Goal: Obtain resource: Download file/media

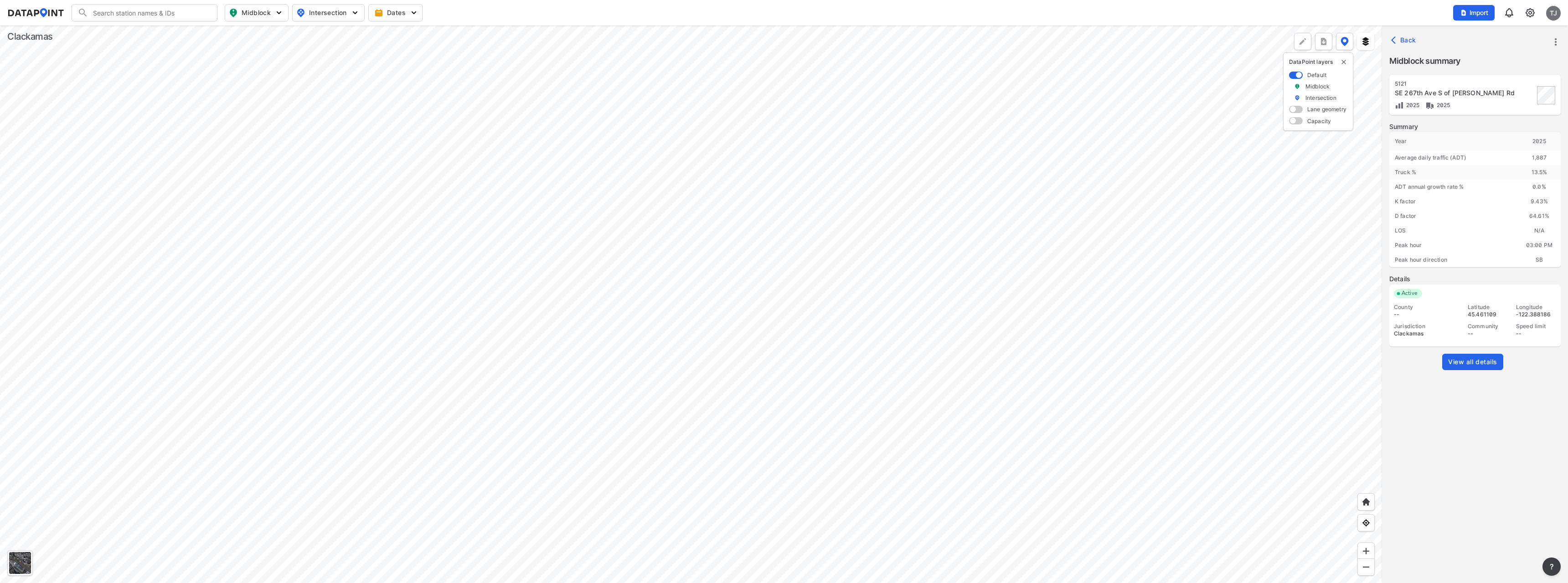
click at [502, 159] on div at bounding box center [691, 304] width 1382 height 557
drag, startPoint x: 1469, startPoint y: 314, endPoint x: 1498, endPoint y: 316, distance: 29.1
click at [1498, 316] on div "45.459905" at bounding box center [1488, 315] width 40 height 7
copy div "45.459905"
click at [1515, 333] on div "County -- Jurisdiction Clackamas Latitude 45.459905 Community -- Longitude -122…" at bounding box center [1475, 323] width 163 height 38
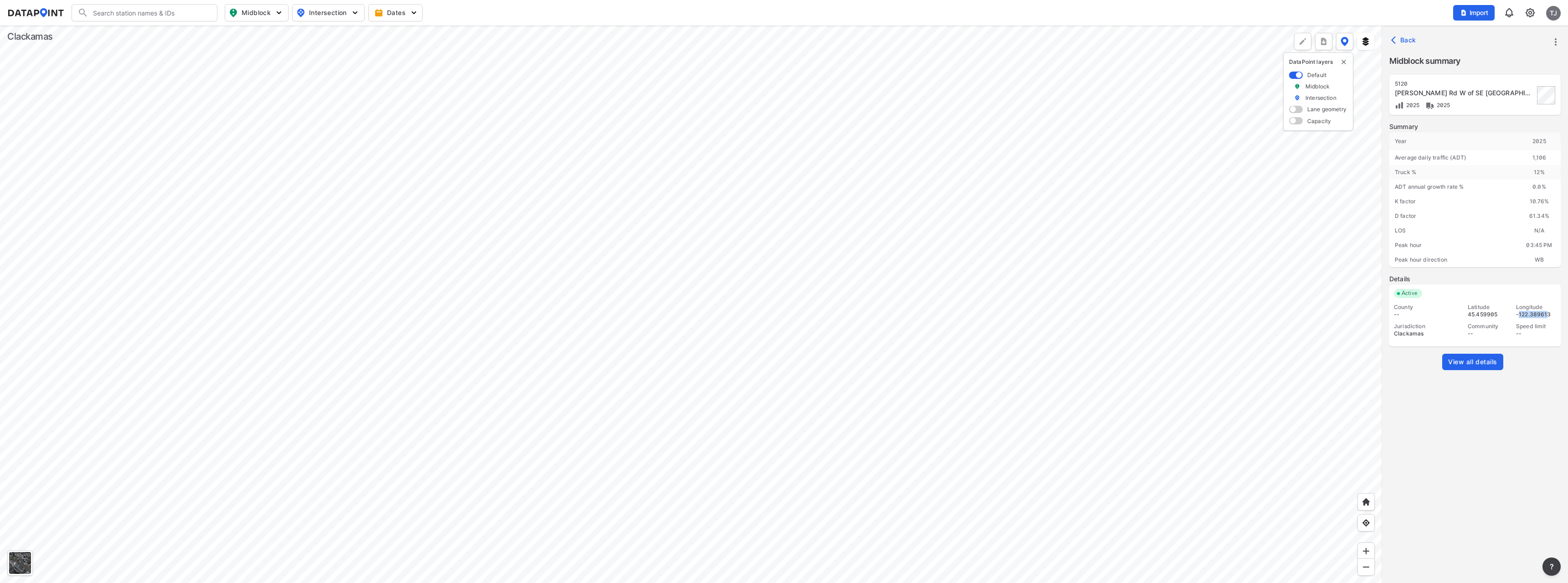
drag, startPoint x: 1517, startPoint y: 313, endPoint x: 1547, endPoint y: 315, distance: 30.1
click at [1547, 315] on div "-122.389613" at bounding box center [1536, 315] width 40 height 7
click at [1505, 313] on div "45.459905" at bounding box center [1488, 315] width 40 height 7
drag, startPoint x: 1516, startPoint y: 315, endPoint x: 1553, endPoint y: 316, distance: 37.0
click at [1553, 316] on div "-122.389613" at bounding box center [1536, 315] width 40 height 7
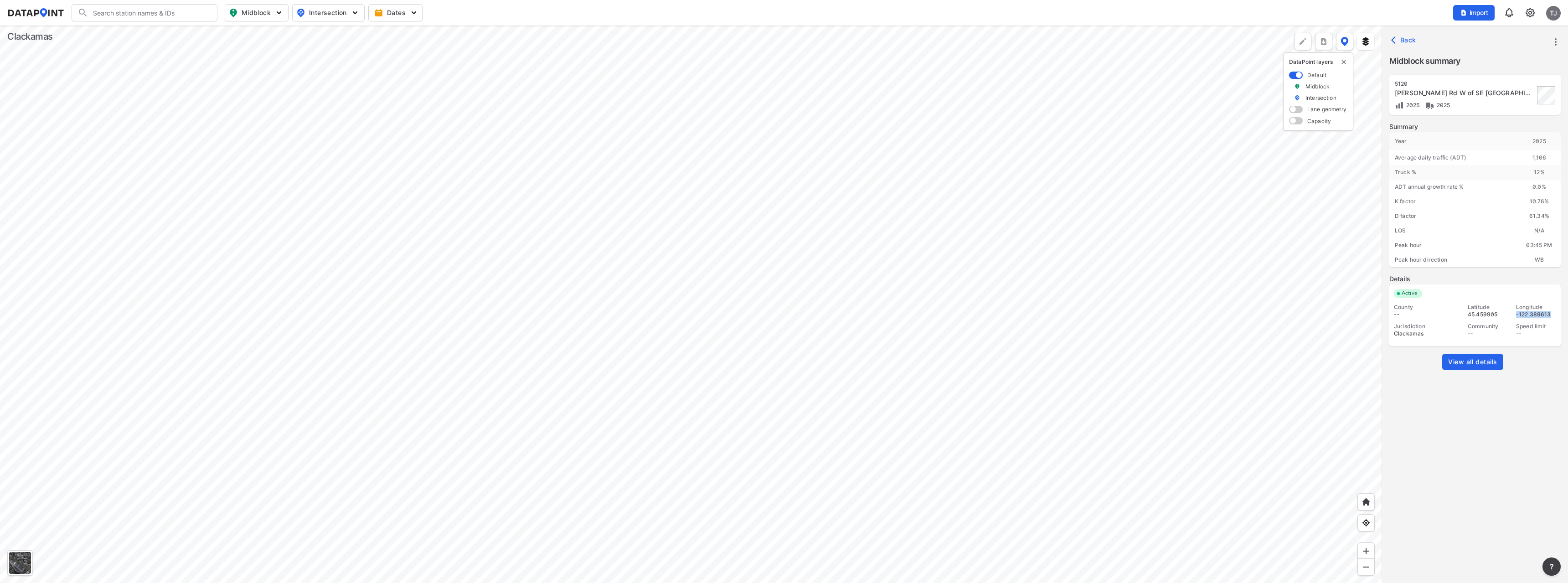
copy div "-122.389613"
click at [520, 275] on div at bounding box center [691, 304] width 1382 height 557
click at [381, 315] on div at bounding box center [691, 304] width 1382 height 557
click at [449, 338] on div at bounding box center [691, 304] width 1382 height 557
click at [511, 346] on div at bounding box center [691, 304] width 1382 height 557
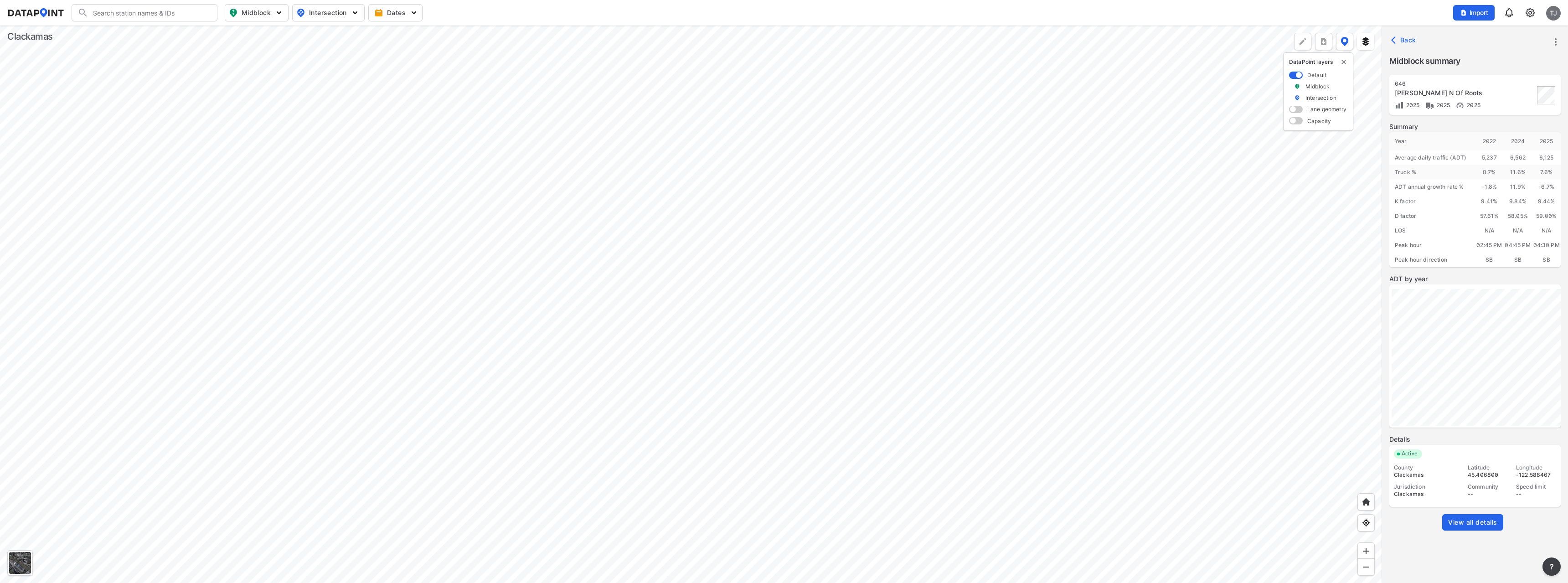
click at [1456, 523] on span "View all details" at bounding box center [1472, 522] width 49 height 9
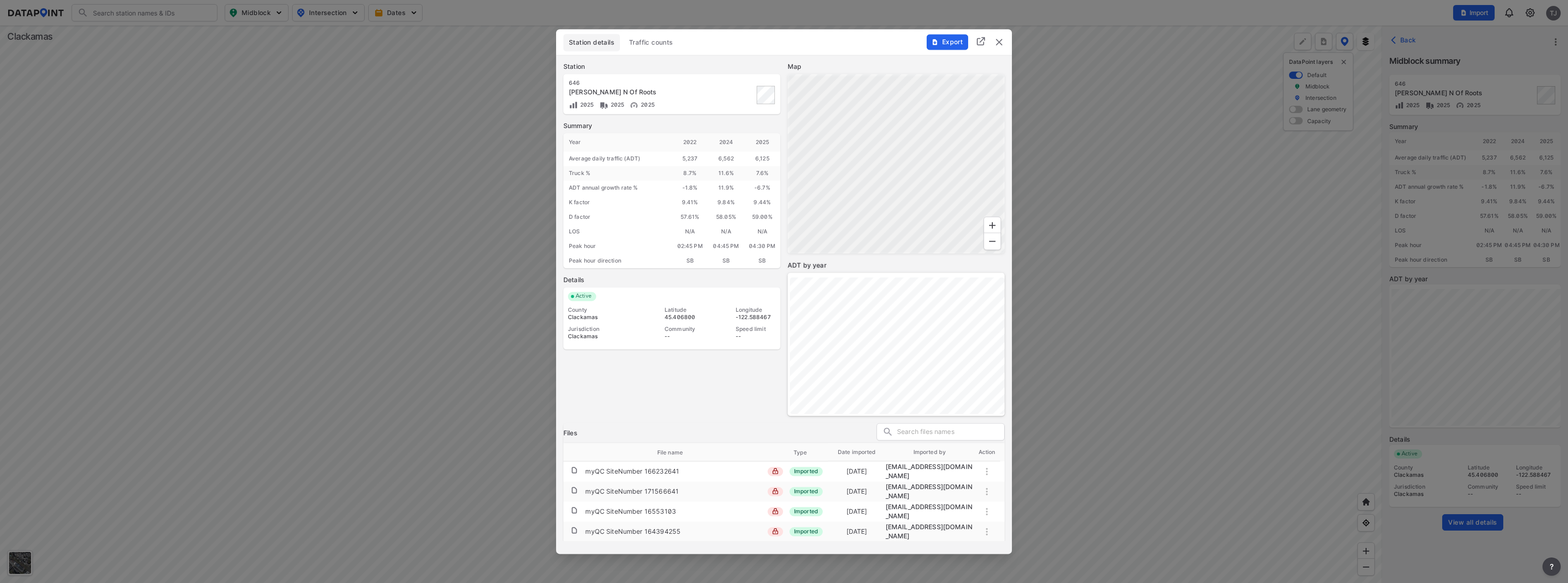
click at [637, 41] on span "Traffic counts" at bounding box center [651, 42] width 44 height 9
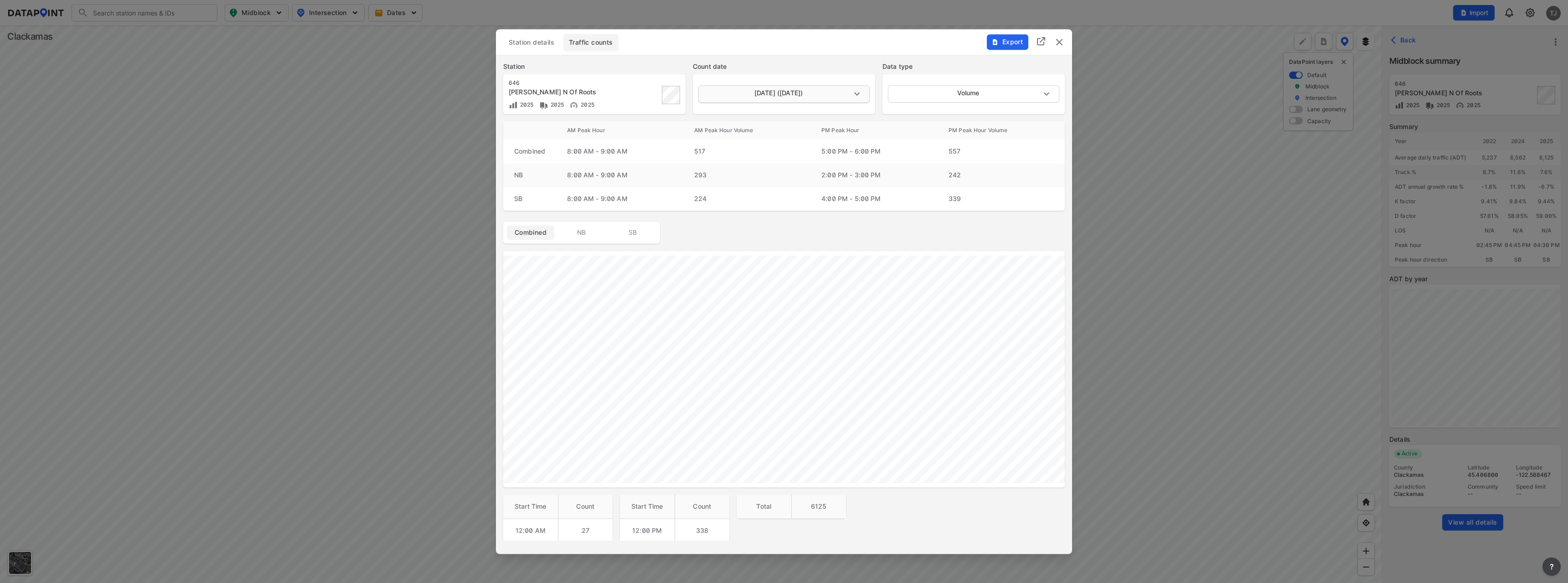
click at [827, 93] on body "Search Please enter a search term. Midblock Intersection Dates Import TJ Import…" at bounding box center [784, 292] width 1568 height 583
click at [790, 116] on li "[DATE] ([DATE])" at bounding box center [783, 111] width 170 height 17
click at [782, 96] on body "Search Please enter a search term. Midblock Intersection Dates Import TJ Import…" at bounding box center [784, 292] width 1568 height 583
click at [767, 81] on li "[DATE] ([DATE])" at bounding box center [783, 77] width 170 height 17
click at [771, 92] on body "Search Please enter a search term. Midblock Intersection Dates Import TJ Import…" at bounding box center [784, 292] width 1568 height 583
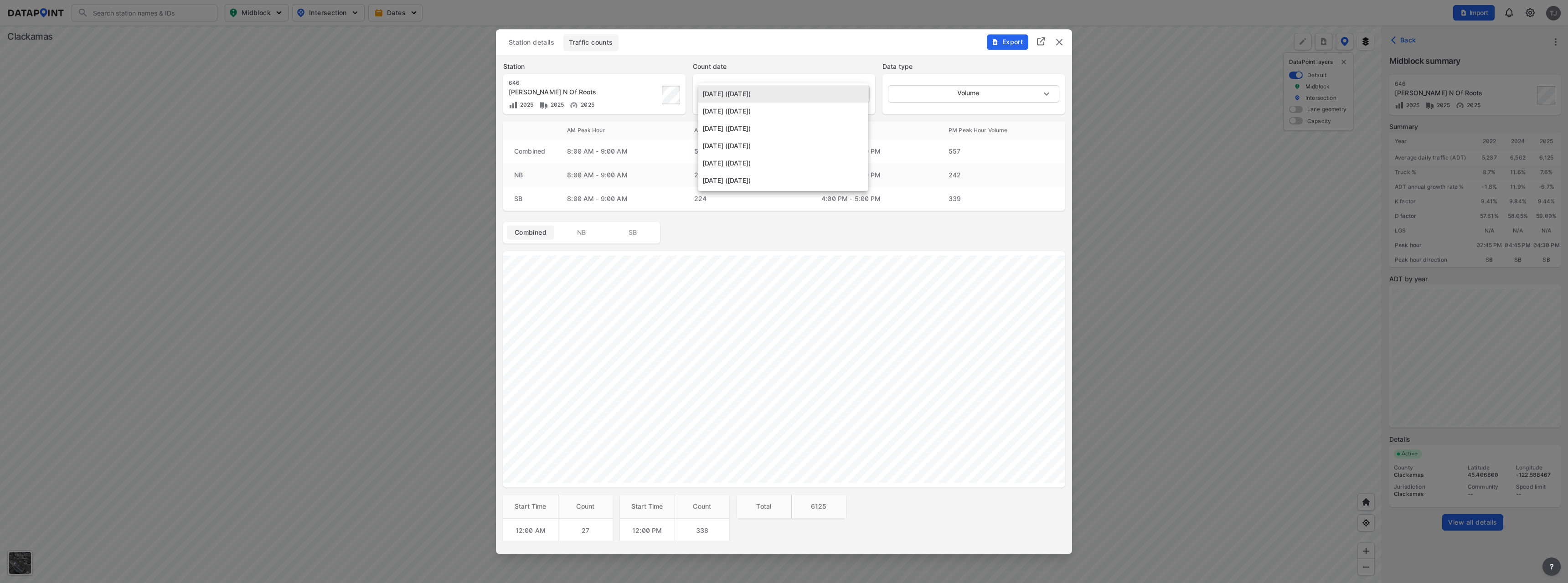
click at [761, 113] on li "[DATE] ([DATE])" at bounding box center [783, 111] width 170 height 17
click at [755, 100] on body "Search Please enter a search term. Midblock Intersection Dates Import TJ Import…" at bounding box center [784, 292] width 1568 height 583
click at [747, 82] on li "[DATE] ([DATE])" at bounding box center [783, 77] width 170 height 17
click at [752, 94] on body "Search Please enter a search term. Midblock Intersection Dates Import TJ Import…" at bounding box center [784, 292] width 1568 height 583
click at [756, 113] on li "[DATE] ([DATE])" at bounding box center [783, 111] width 170 height 17
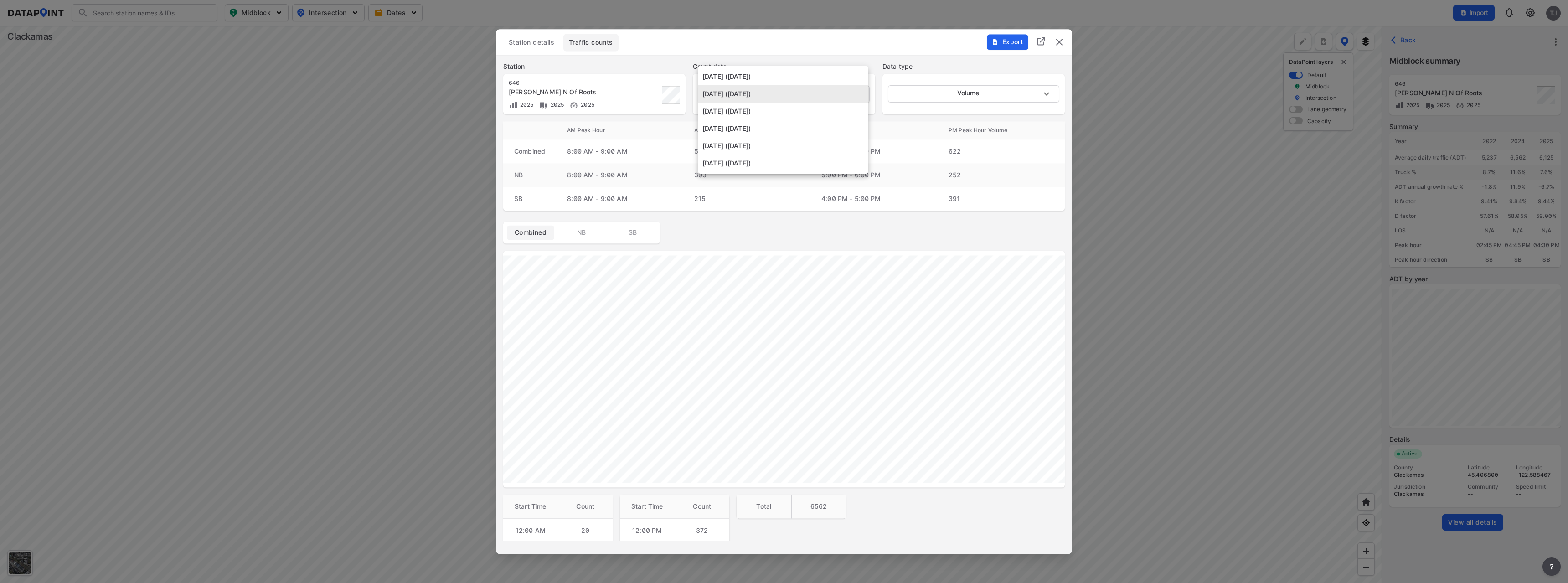
click at [752, 96] on body "Search Please enter a search term. Midblock Intersection Dates Import TJ Import…" at bounding box center [784, 292] width 1568 height 583
click at [747, 81] on li "[DATE] ([DATE])" at bounding box center [783, 77] width 170 height 17
click at [752, 99] on body "Search Please enter a search term. Midblock Intersection Dates Import TJ Import…" at bounding box center [784, 292] width 1568 height 583
click at [756, 112] on li "[DATE] ([DATE])" at bounding box center [783, 111] width 170 height 17
type input "[DATE]"
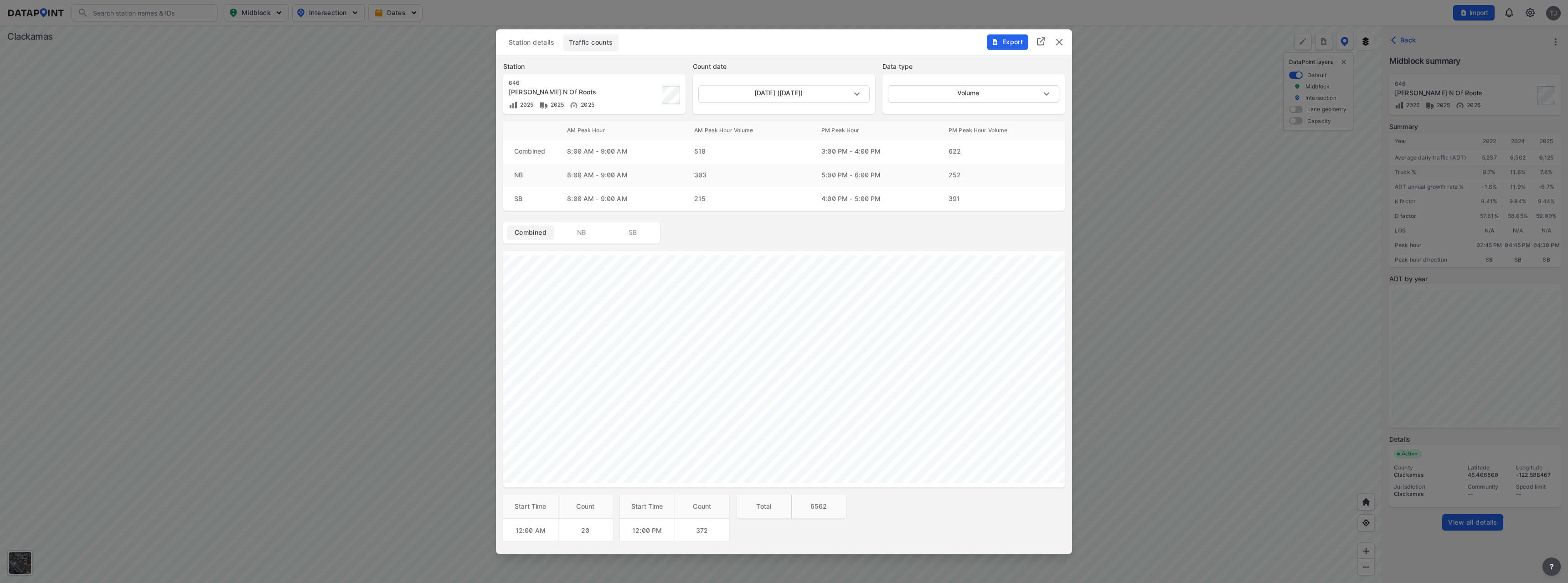
click at [1009, 44] on span "Export" at bounding box center [1007, 41] width 30 height 9
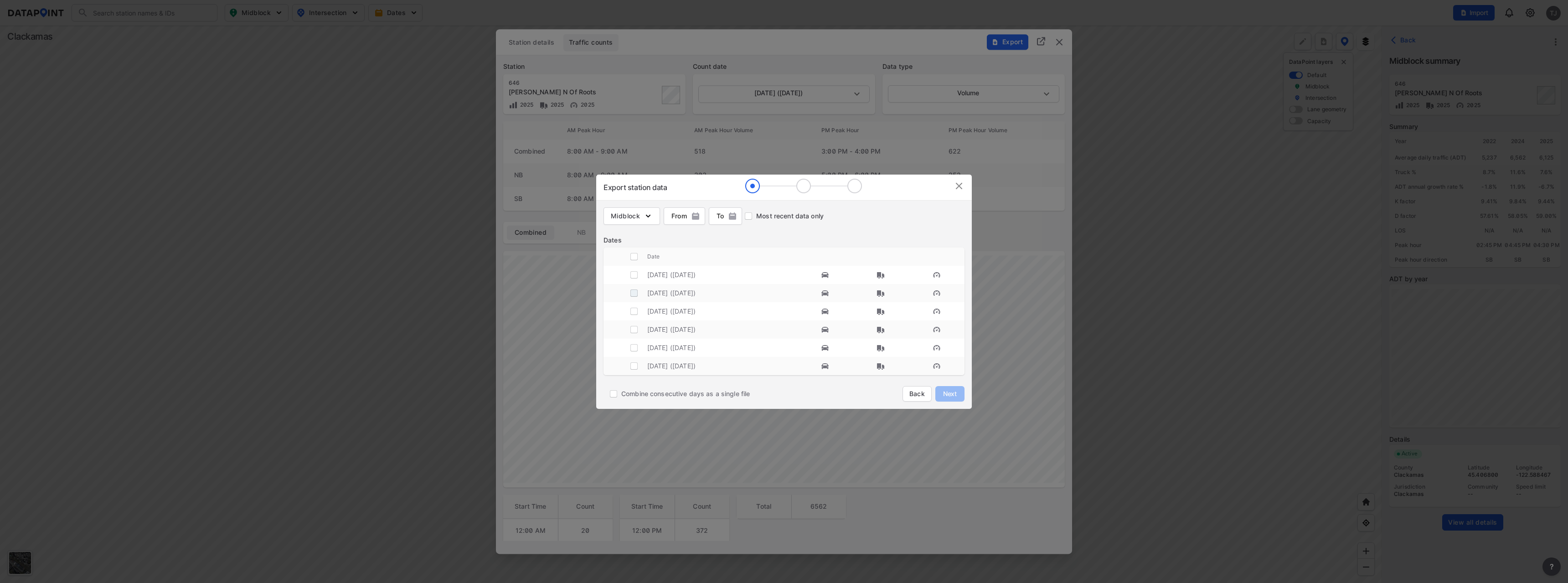
click at [635, 293] on input "decorative checkbox" at bounding box center [634, 293] width 17 height 17
checkbox input "true"
click at [946, 391] on span "Next" at bounding box center [950, 394] width 18 height 9
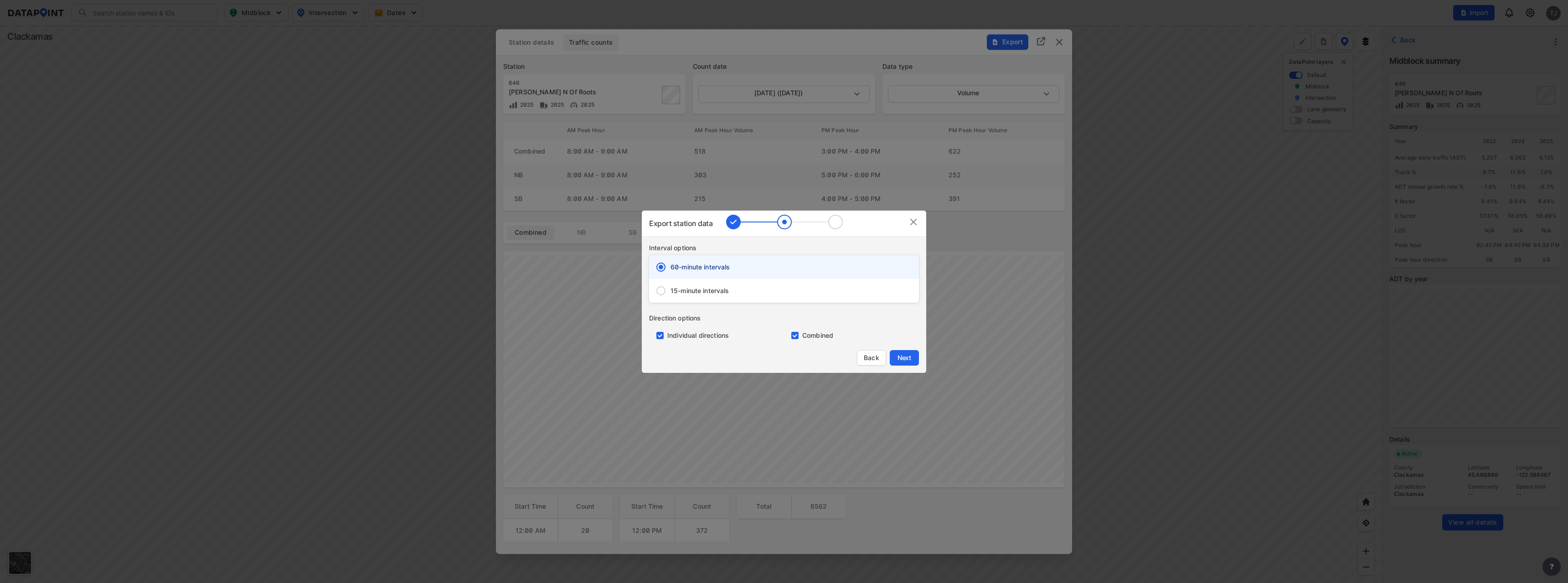
click at [662, 290] on input "15-minute intervals" at bounding box center [660, 290] width 19 height 19
radio input "true"
radio input "false"
click at [658, 336] on input "primary checkbox" at bounding box center [658, 335] width 18 height 7
click at [660, 336] on input "primary checkbox" at bounding box center [658, 335] width 18 height 7
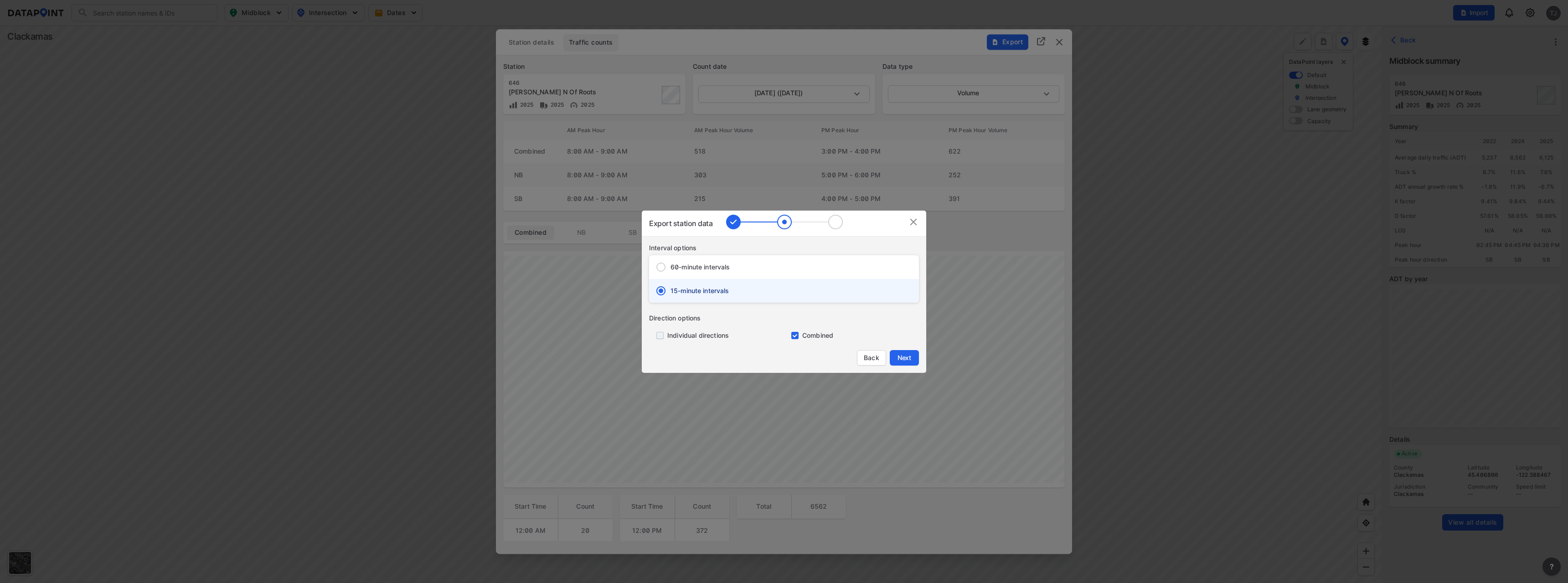
checkbox input "true"
click at [903, 357] on span "Next" at bounding box center [905, 357] width 18 height 9
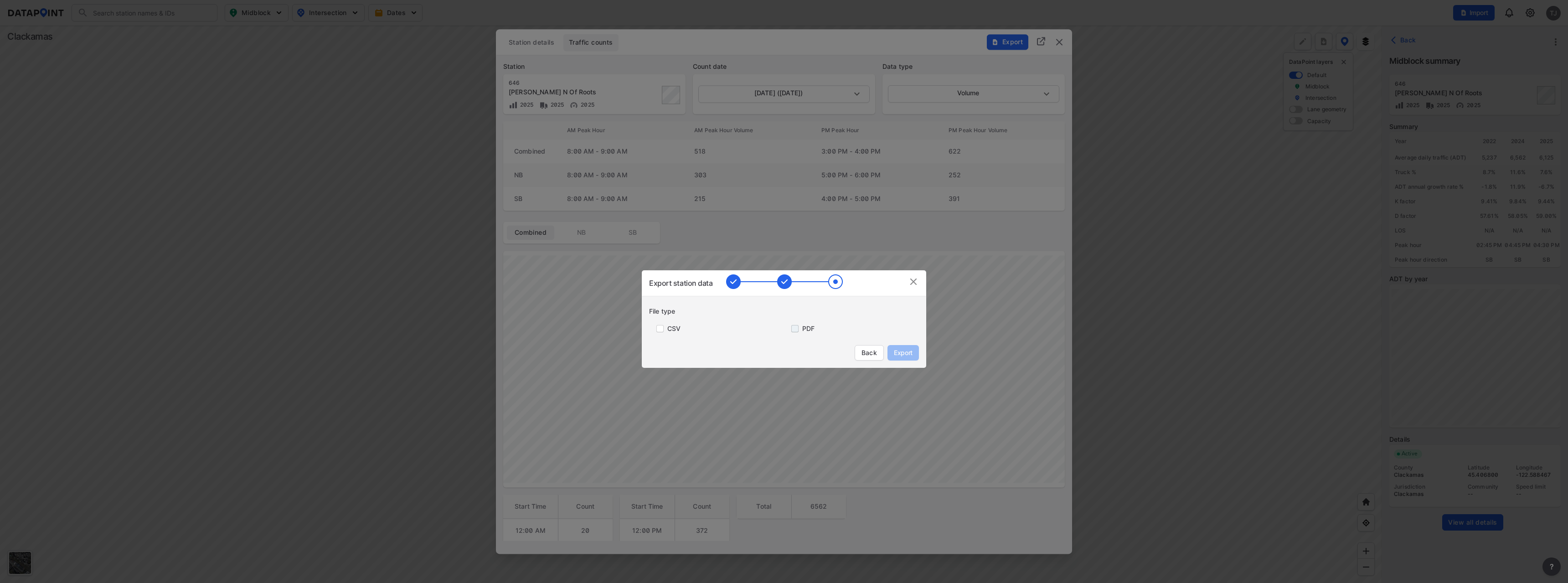
click at [794, 329] on input "primary checkbox" at bounding box center [793, 329] width 18 height 7
checkbox input "true"
click at [906, 354] on span "Export" at bounding box center [903, 352] width 21 height 9
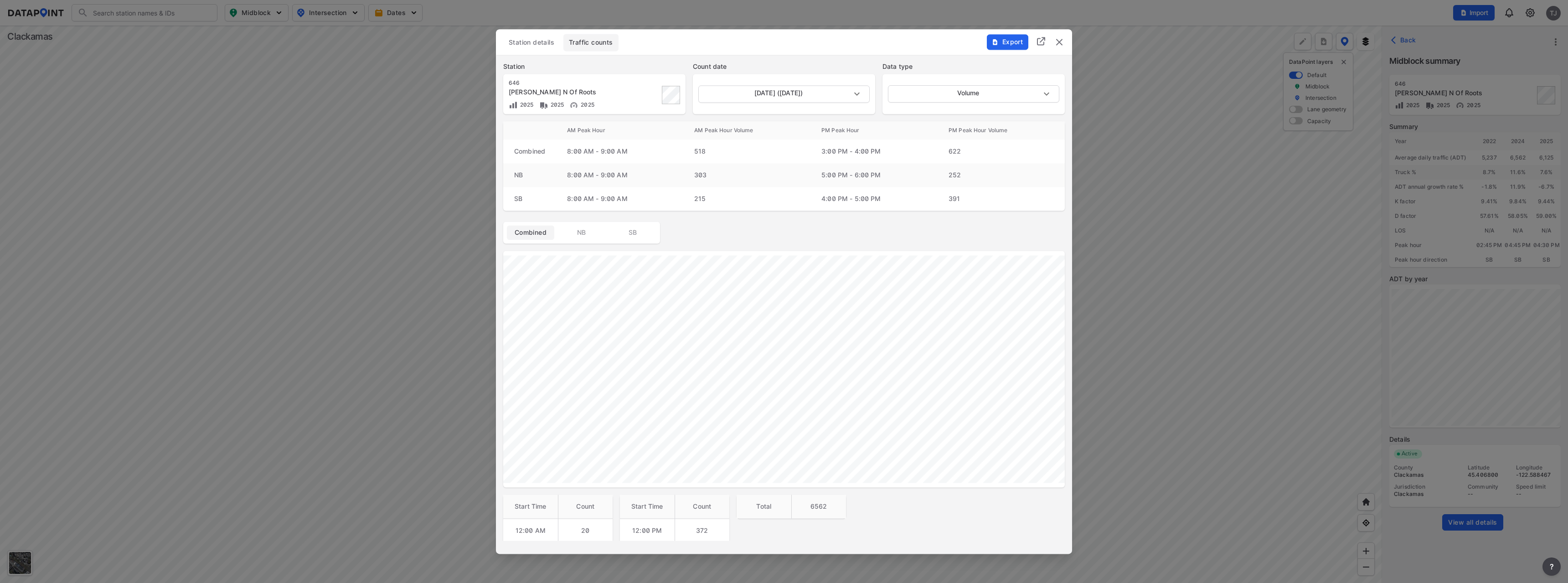
click at [1008, 41] on span "Export" at bounding box center [1007, 41] width 30 height 9
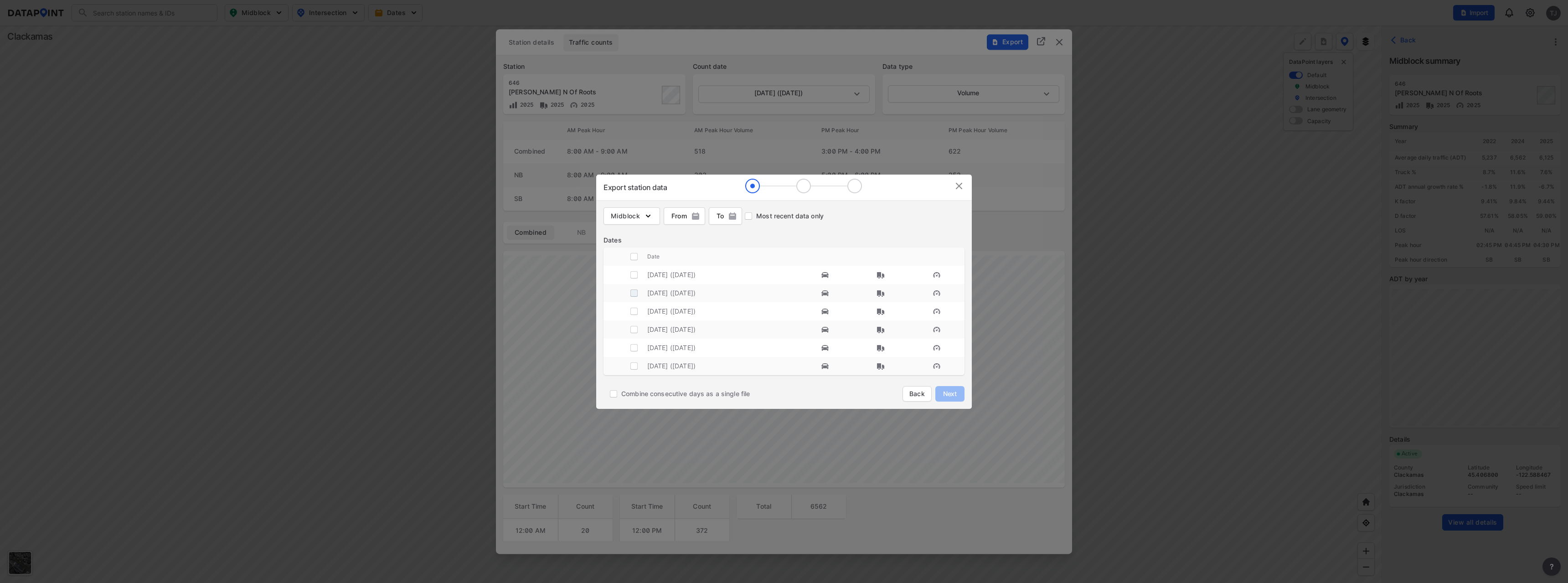
click at [635, 294] on input "decorative checkbox" at bounding box center [634, 293] width 17 height 17
checkbox input "true"
click at [951, 395] on span "Next" at bounding box center [950, 394] width 18 height 9
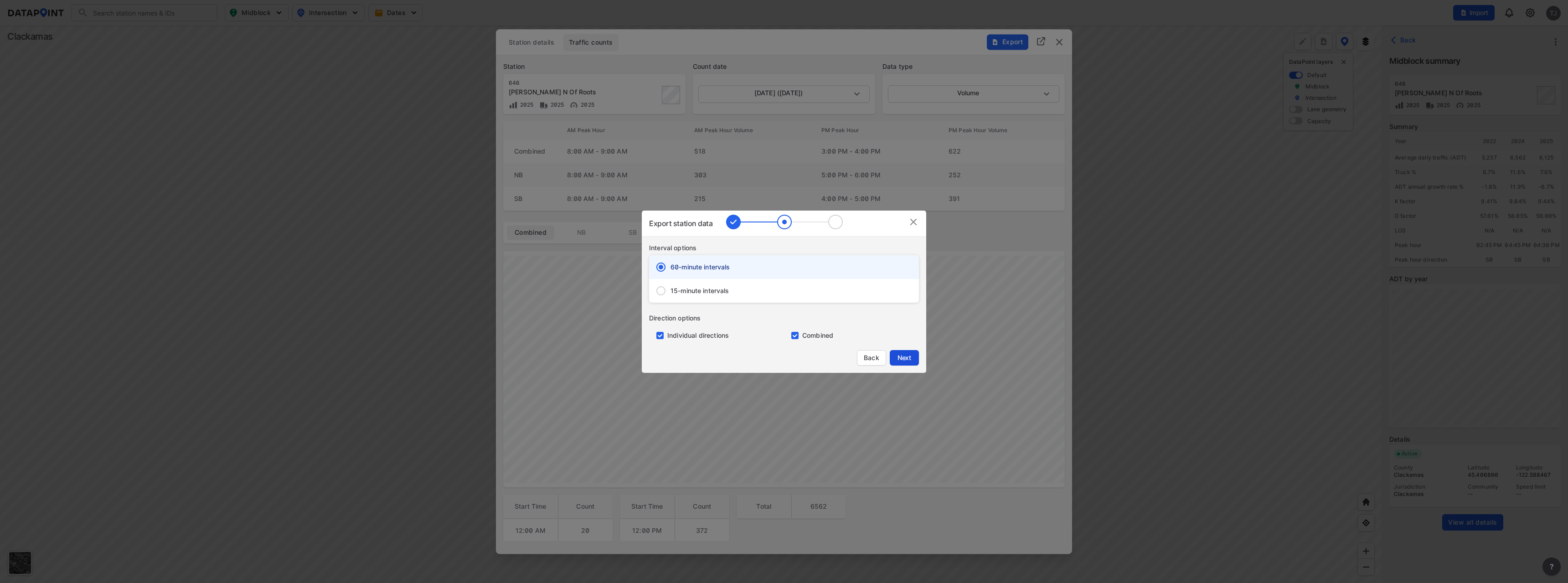
click at [905, 357] on span "Next" at bounding box center [905, 357] width 18 height 9
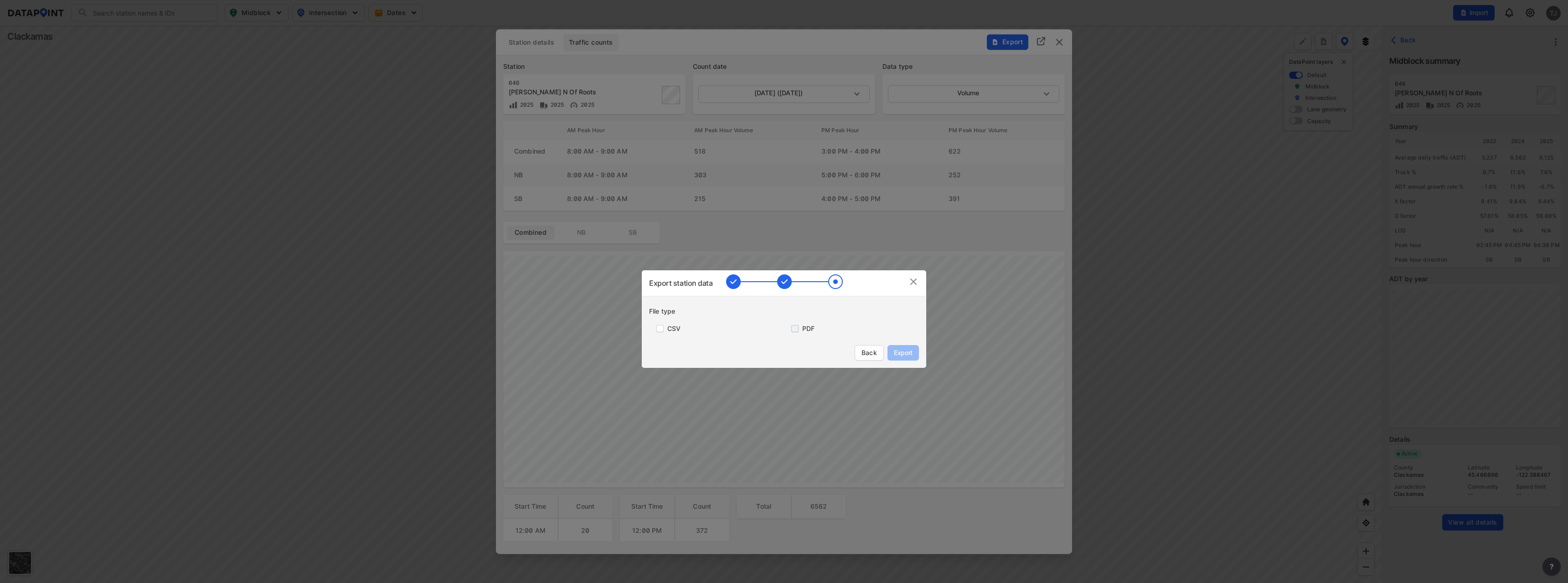
click at [793, 331] on input "primary checkbox" at bounding box center [793, 329] width 18 height 7
checkbox input "true"
click at [894, 355] on span "Export" at bounding box center [903, 352] width 21 height 9
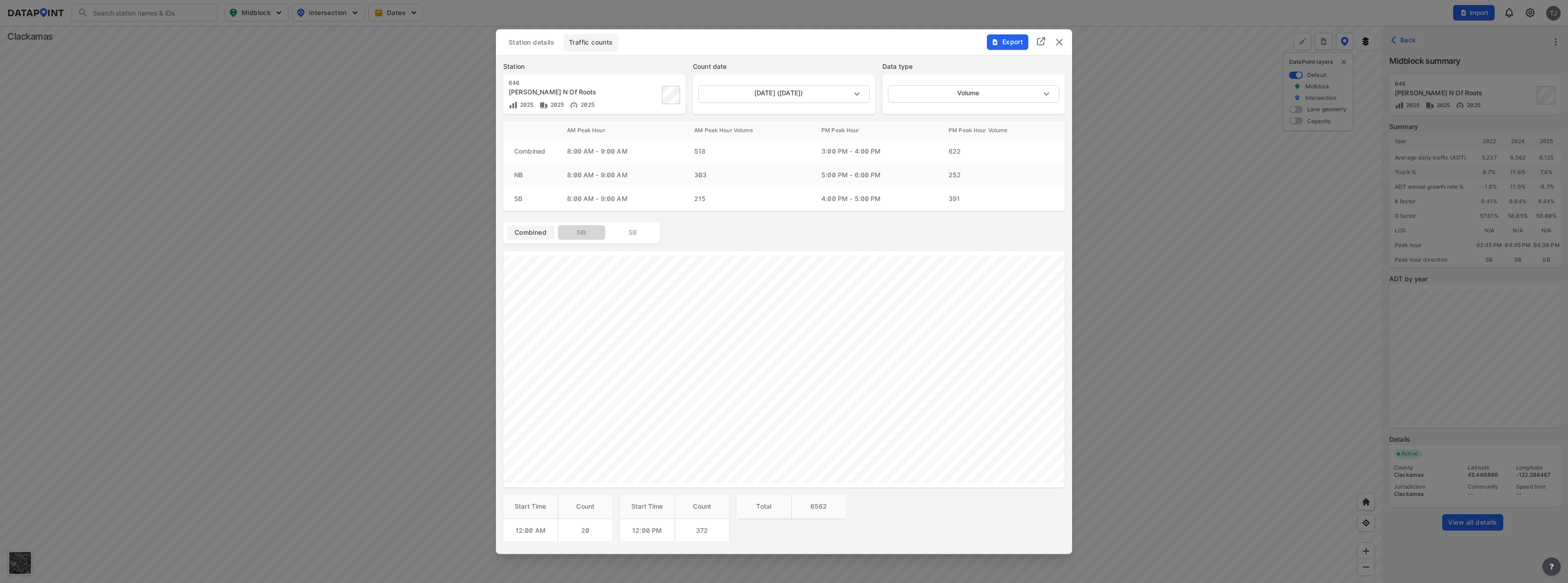
click at [586, 233] on span "NB" at bounding box center [582, 232] width 37 height 9
click at [629, 234] on span "SB" at bounding box center [632, 232] width 37 height 9
click at [530, 235] on span "Combined" at bounding box center [531, 232] width 37 height 9
click at [1060, 44] on img "delete" at bounding box center [1059, 42] width 11 height 11
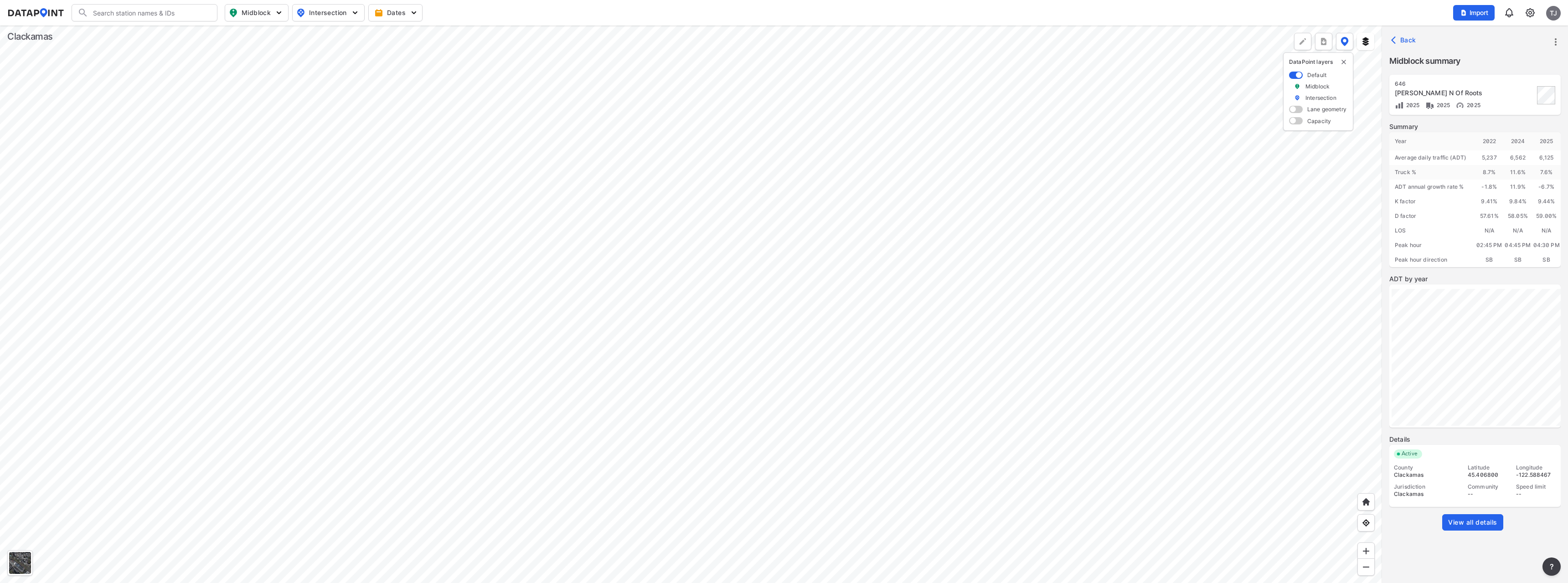
click at [651, 320] on div at bounding box center [691, 304] width 1382 height 557
click at [391, 225] on div at bounding box center [691, 304] width 1382 height 557
click at [451, 451] on div at bounding box center [691, 304] width 1382 height 557
click at [1452, 525] on span "View all details" at bounding box center [1472, 522] width 49 height 9
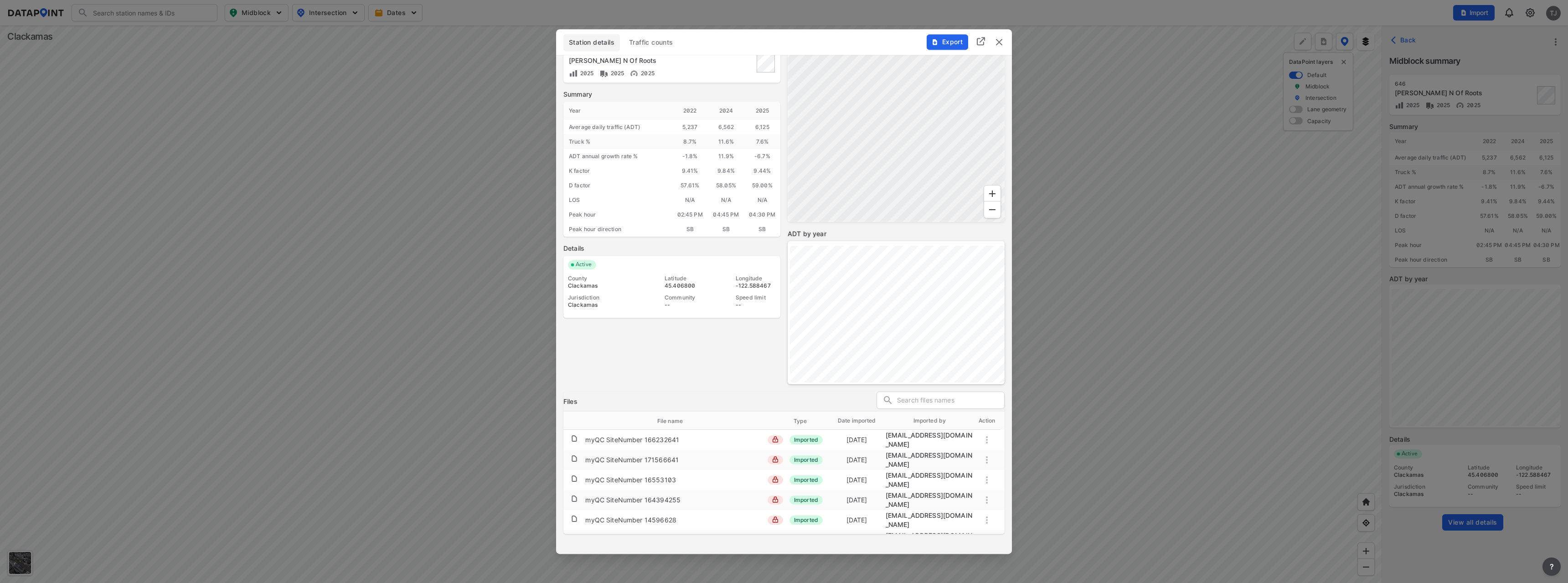
click at [642, 44] on span "Traffic counts" at bounding box center [651, 42] width 44 height 9
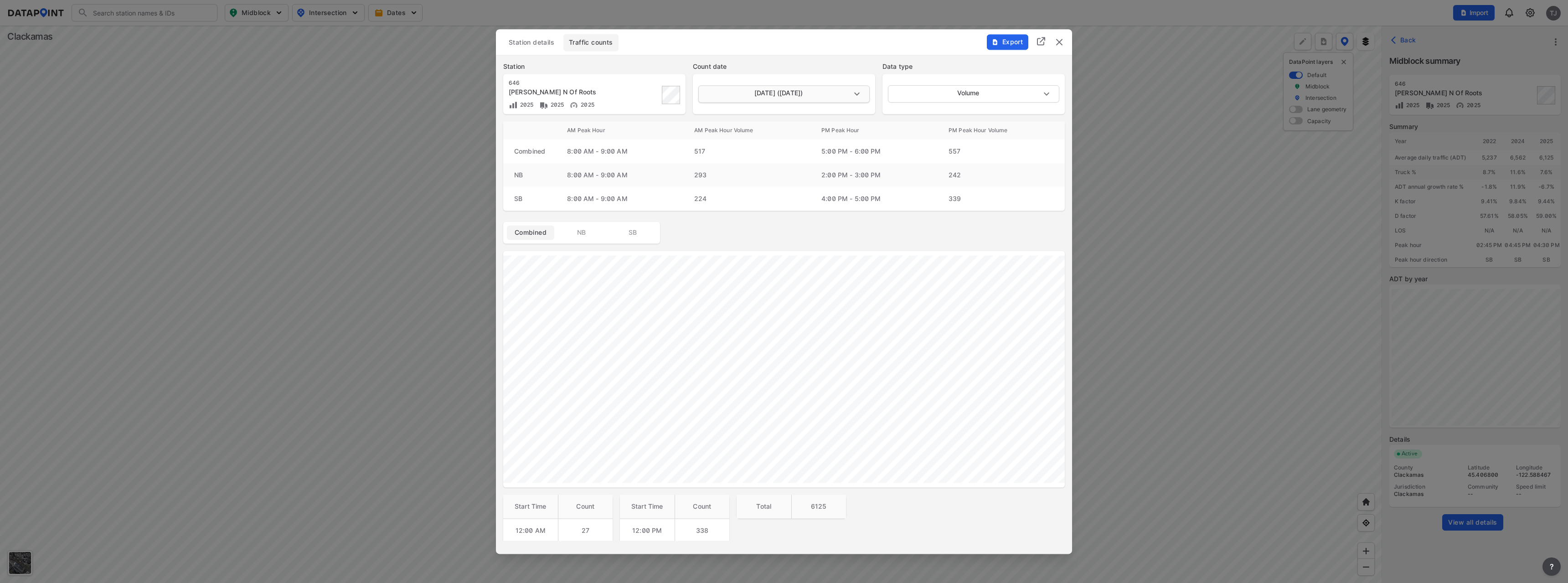
click at [758, 99] on body "Search Please enter a search term. Midblock Intersection Dates Import TJ Import…" at bounding box center [784, 292] width 1568 height 583
click at [757, 99] on li "[DATE] ([DATE])" at bounding box center [783, 94] width 170 height 17
click at [995, 43] on img "button" at bounding box center [995, 42] width 7 height 7
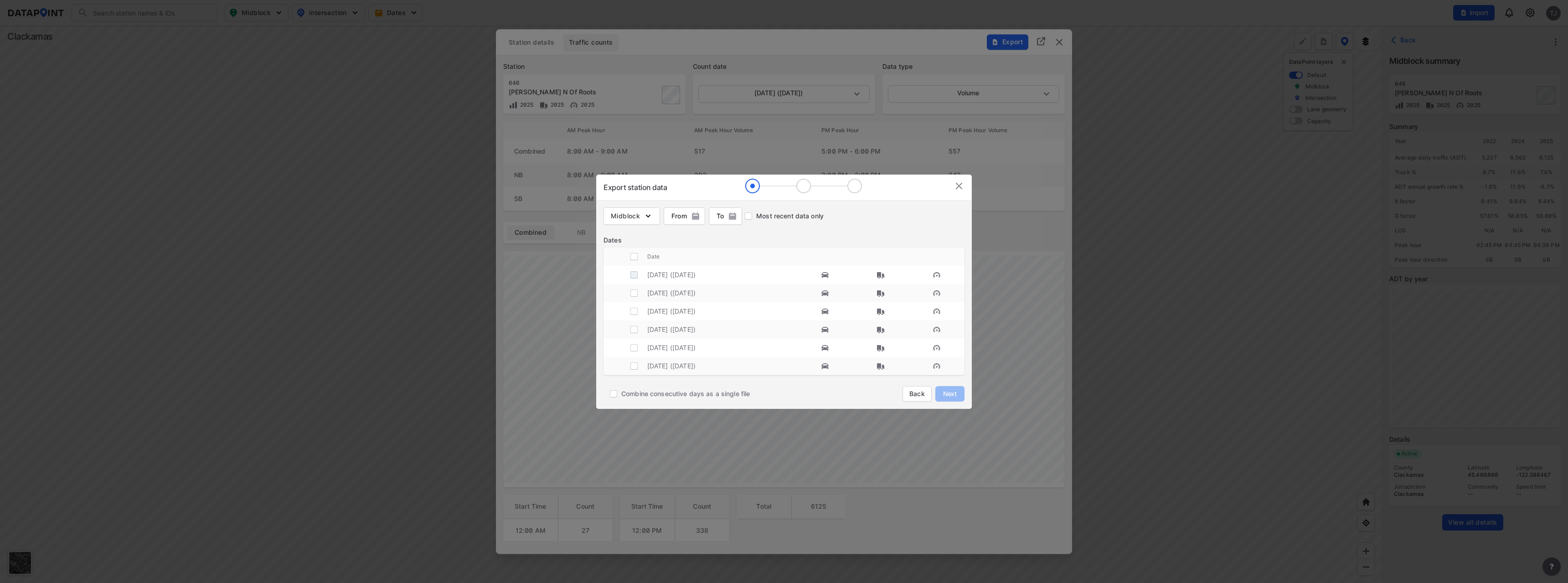
click at [638, 274] on input "decorative checkbox" at bounding box center [634, 274] width 17 height 17
checkbox input "true"
click at [947, 398] on button "Next" at bounding box center [950, 393] width 29 height 15
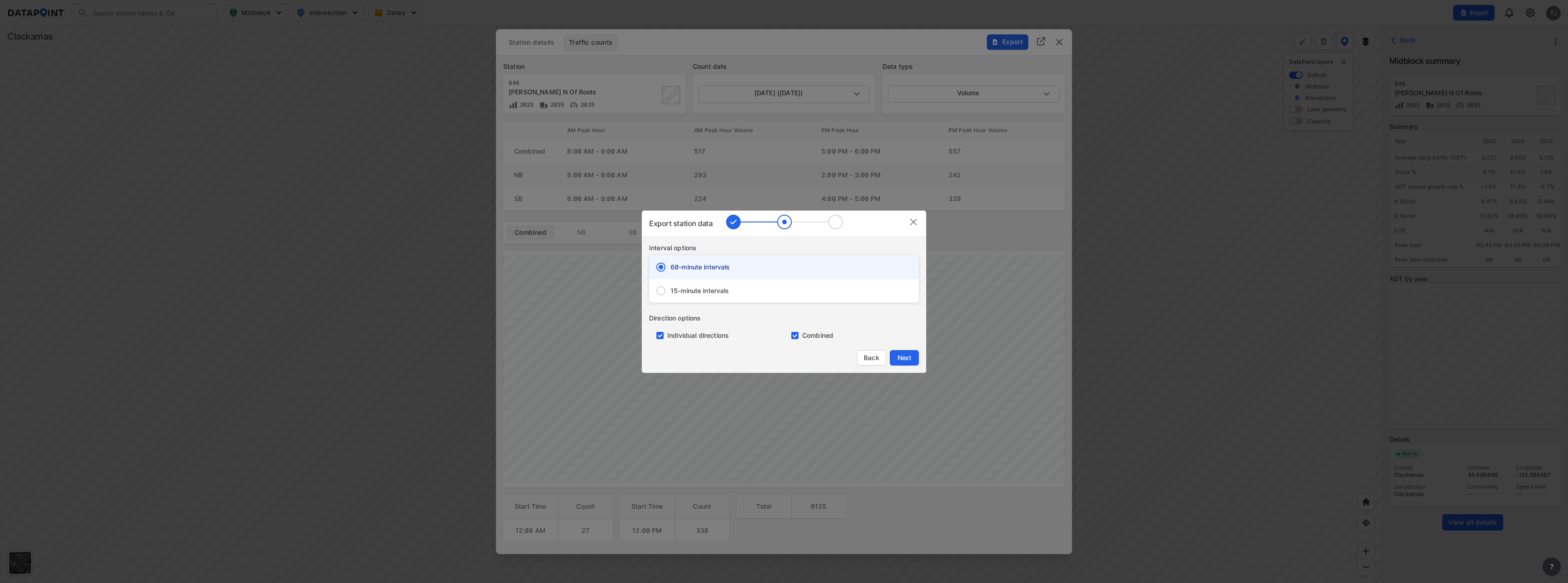
click at [659, 293] on input "15-minute intervals" at bounding box center [660, 290] width 19 height 19
radio input "true"
radio input "false"
click at [904, 357] on span "Next" at bounding box center [905, 357] width 18 height 9
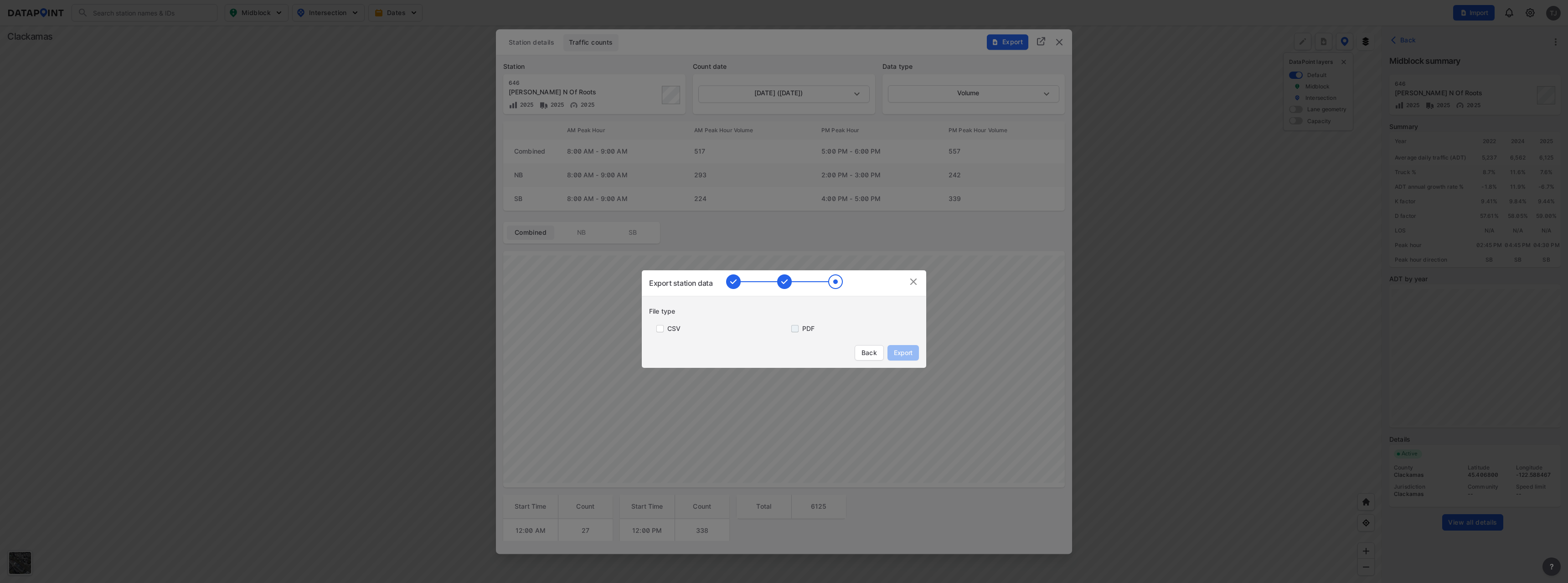
click at [792, 330] on input "primary checkbox" at bounding box center [793, 329] width 18 height 7
checkbox input "true"
click at [897, 352] on span "Export" at bounding box center [903, 352] width 21 height 9
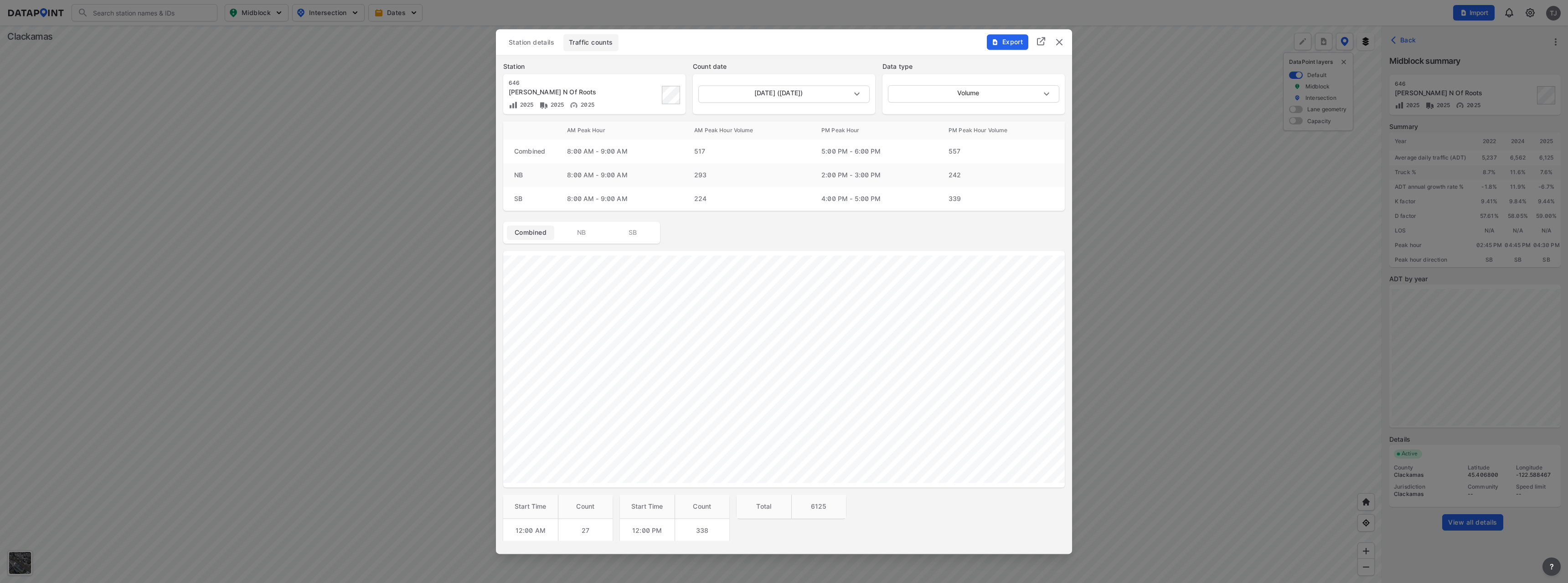
click at [523, 40] on span "Station details" at bounding box center [531, 42] width 46 height 9
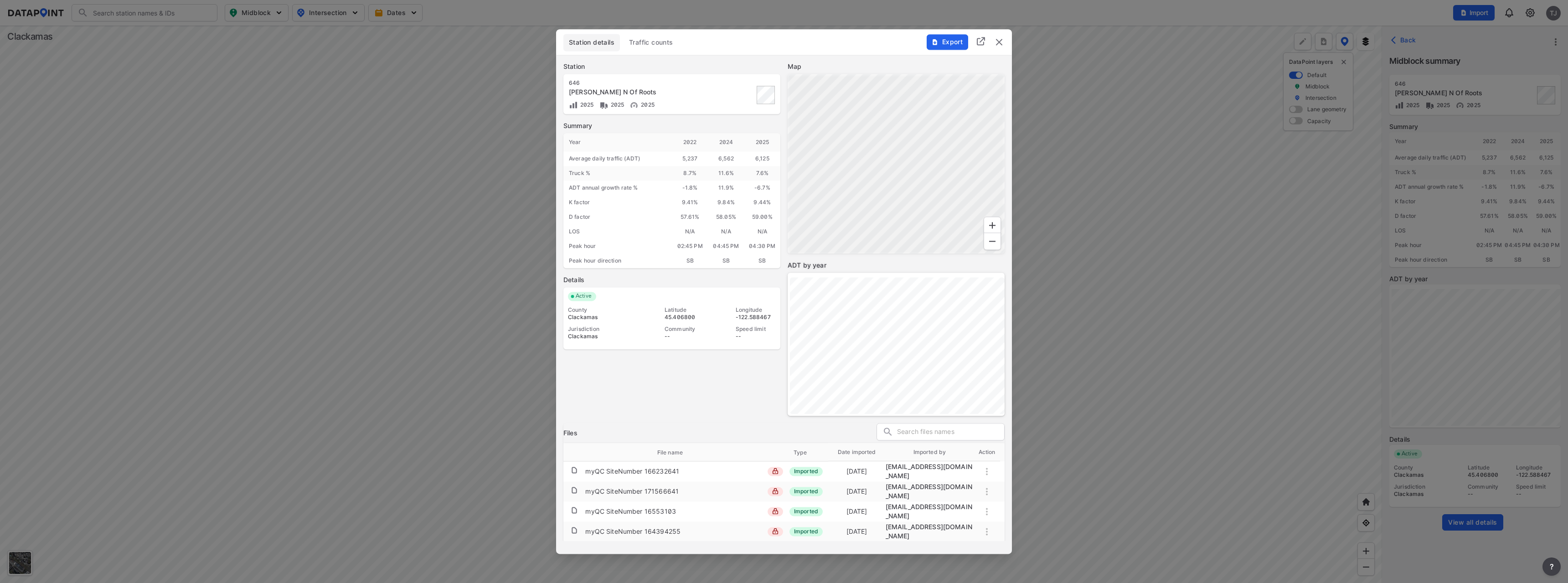
click at [830, 169] on div at bounding box center [896, 163] width 217 height 180
click at [834, 178] on div at bounding box center [896, 163] width 217 height 180
click at [830, 182] on div at bounding box center [896, 163] width 217 height 180
